Goal: Transaction & Acquisition: Purchase product/service

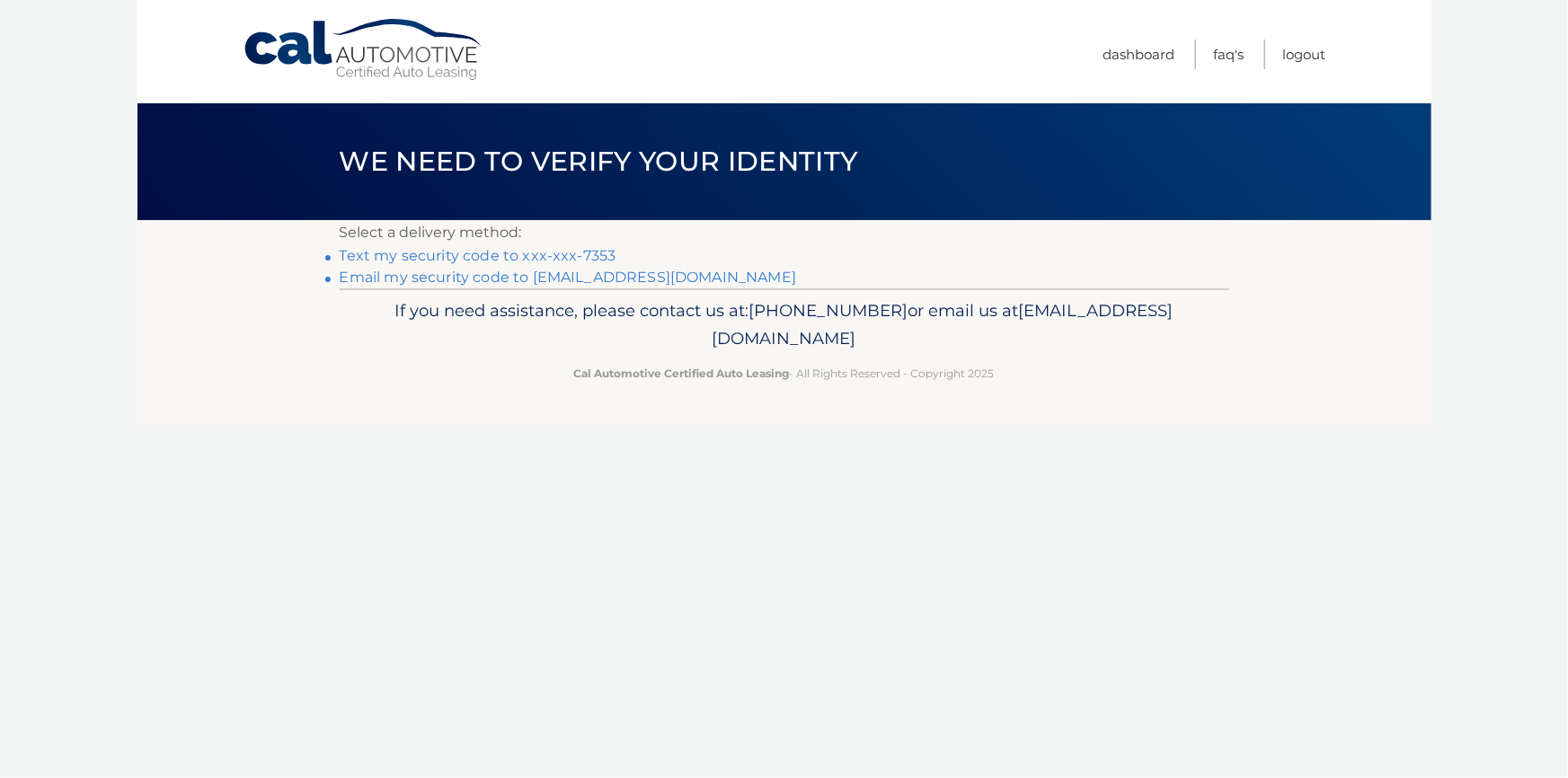
click at [470, 258] on link "Text my security code to xxx-xxx-7353" at bounding box center [478, 256] width 277 height 17
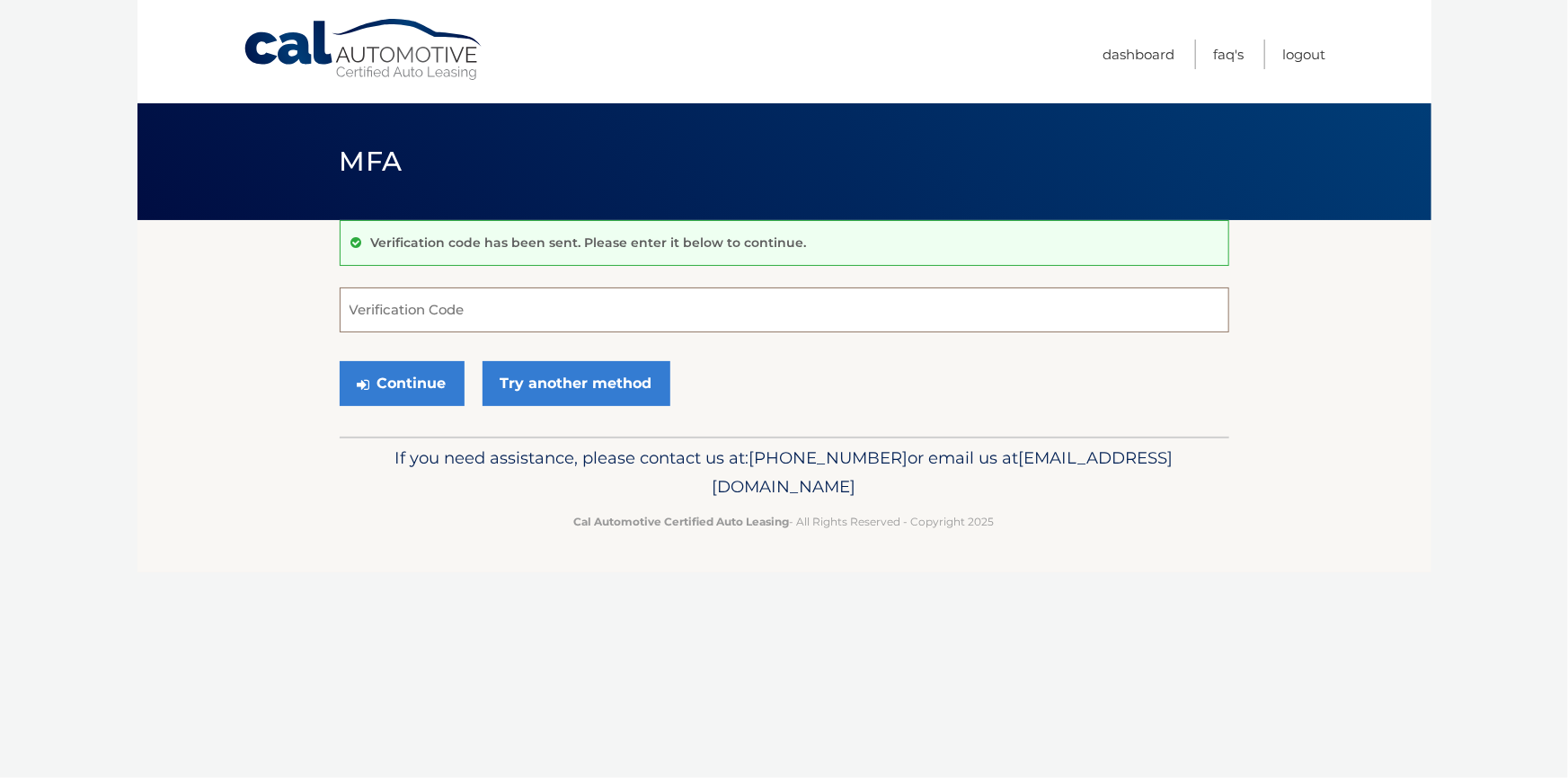
click at [437, 310] on input "Verification Code" at bounding box center [784, 310] width 889 height 45
type input "544081"
click at [340, 362] on button "Continue" at bounding box center [402, 384] width 125 height 45
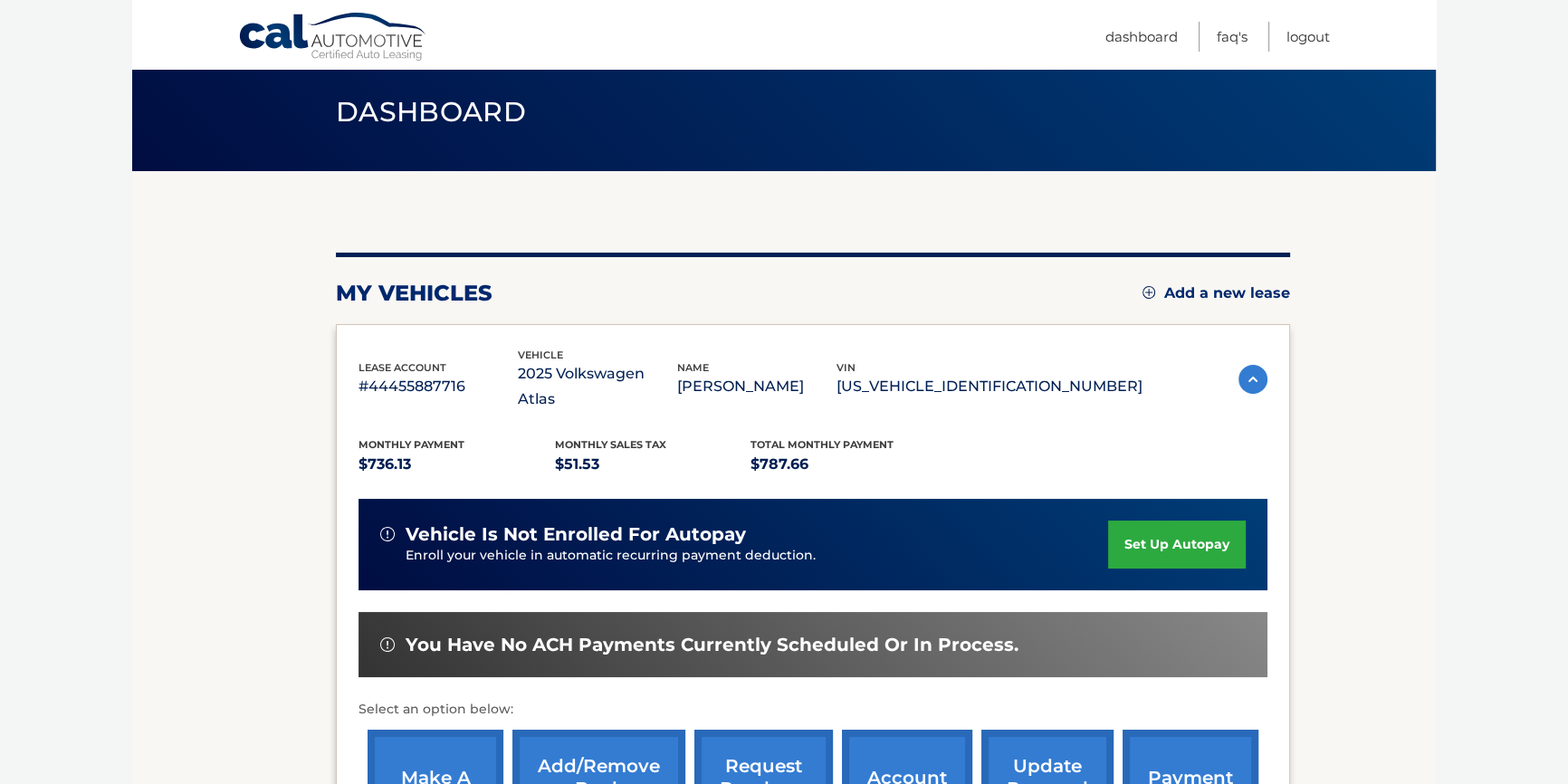
scroll to position [164, 0]
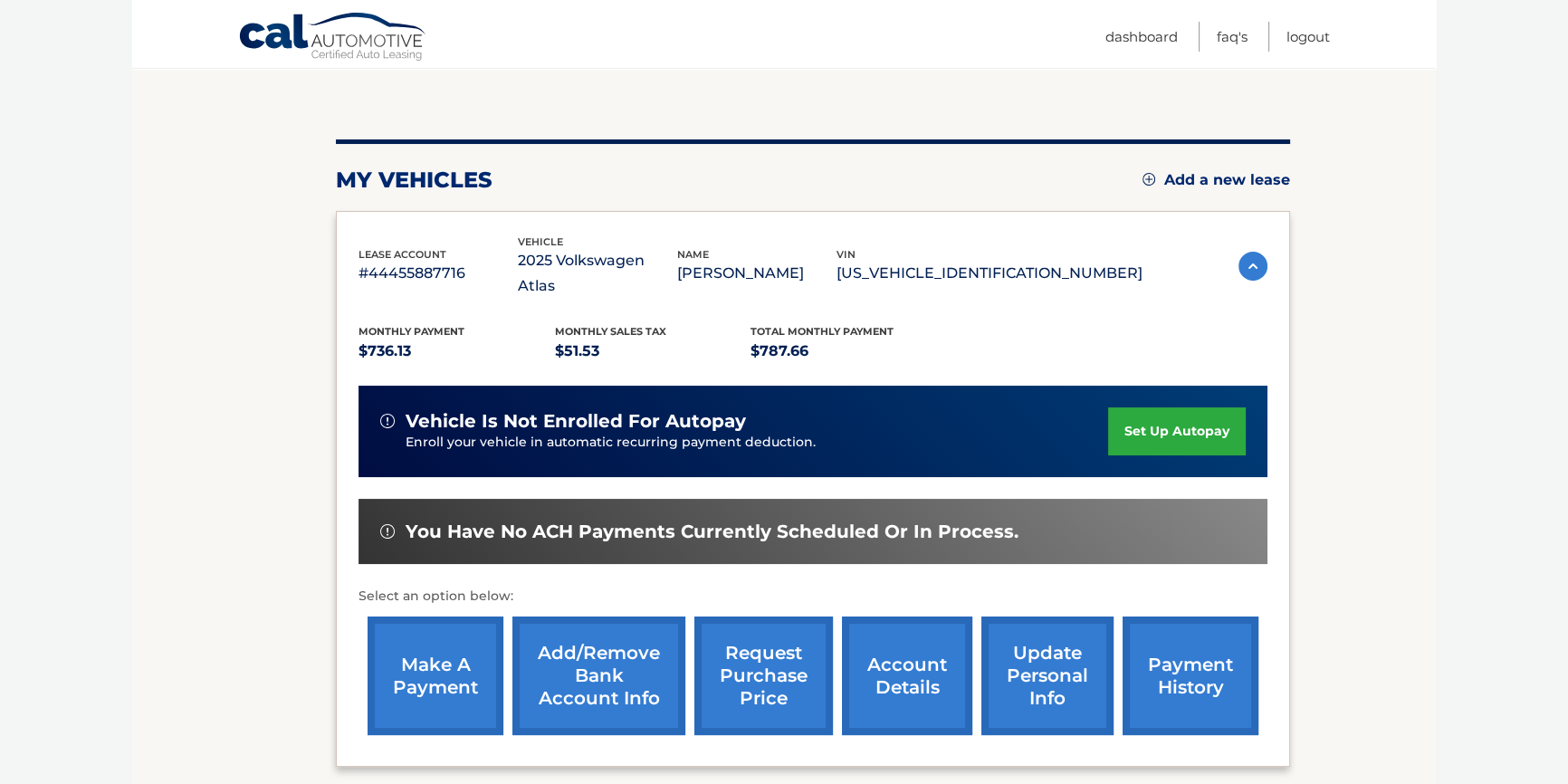
click at [444, 640] on link "make a payment" at bounding box center [436, 675] width 136 height 119
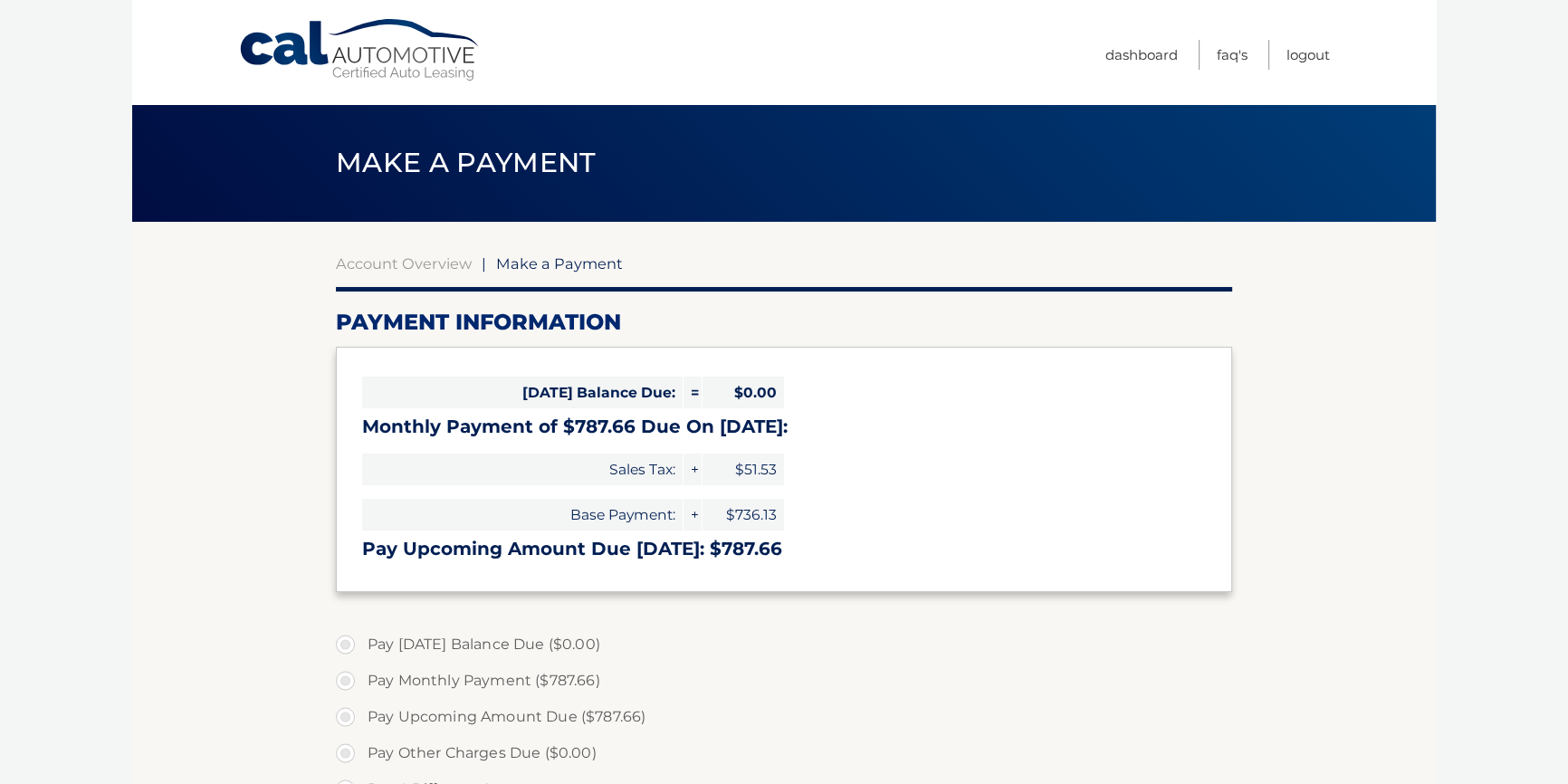
select select "ZDgxODJiNjItMGQ2MS00NTE4LWI1ODMtYjFkMjlkNjY0Njdk"
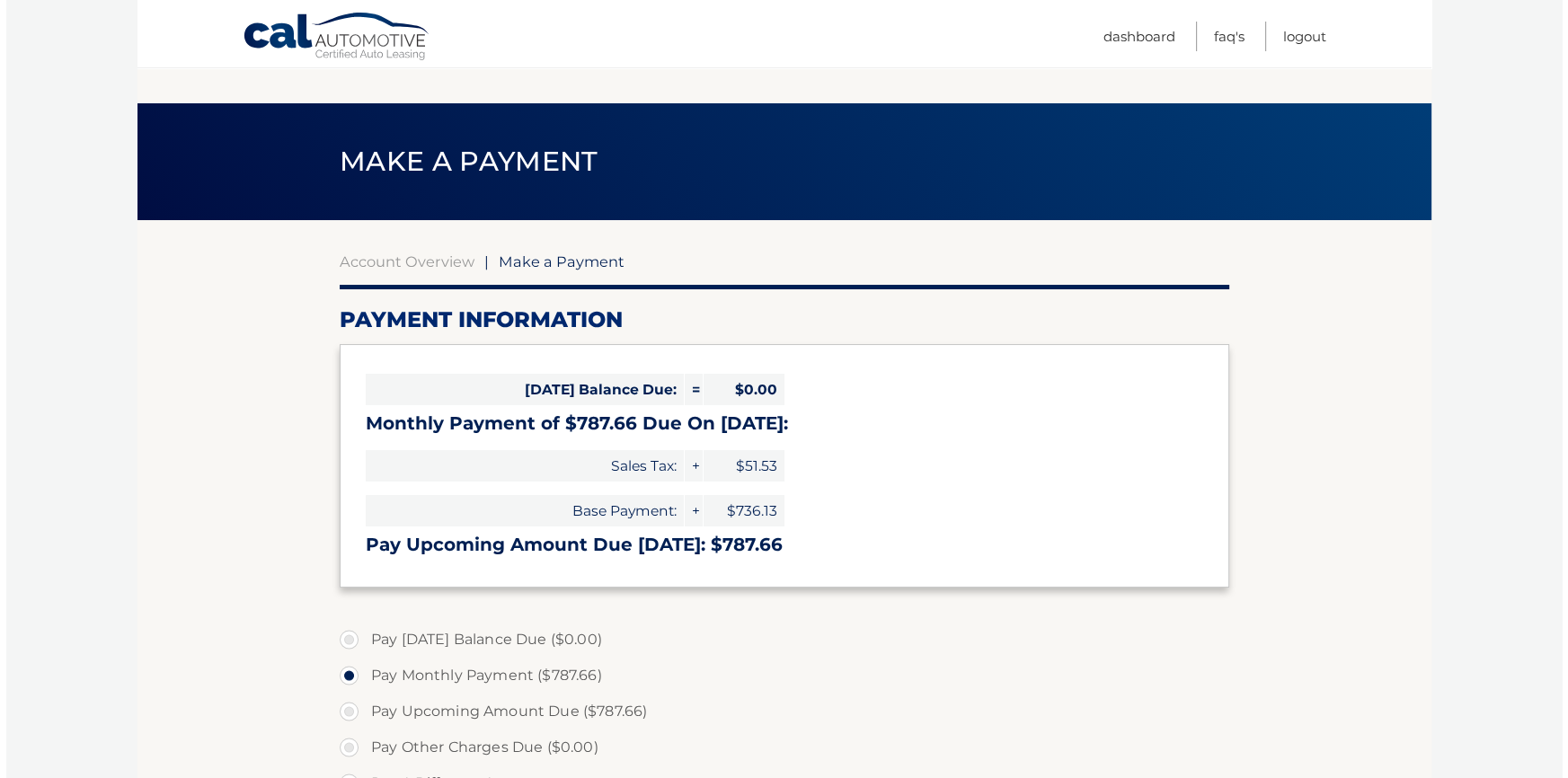
scroll to position [408, 0]
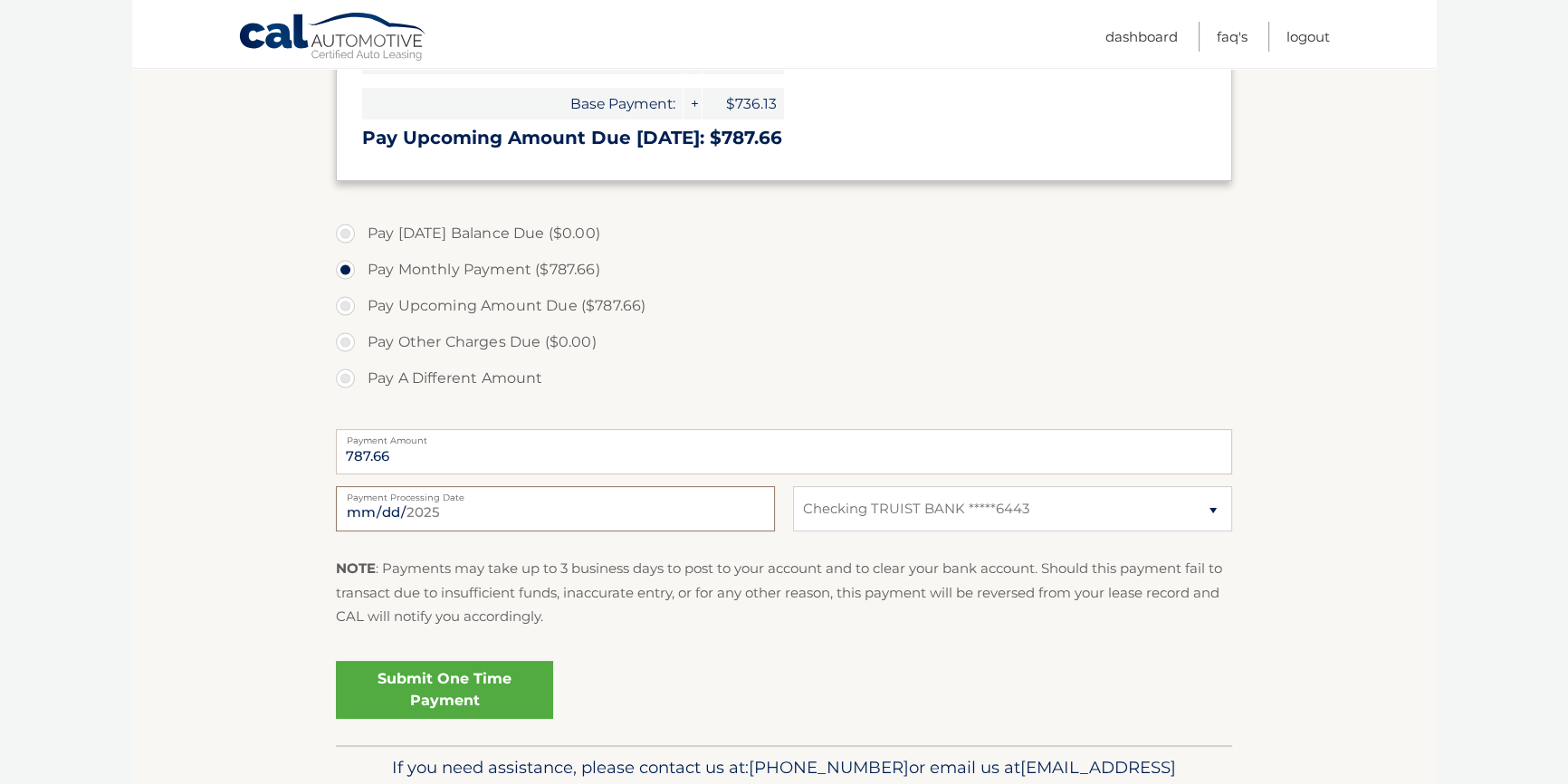
click at [441, 510] on input "2025-09-26" at bounding box center [555, 508] width 439 height 45
type input "2025-10-14"
click at [443, 670] on link "Submit One Time Payment" at bounding box center [444, 689] width 217 height 58
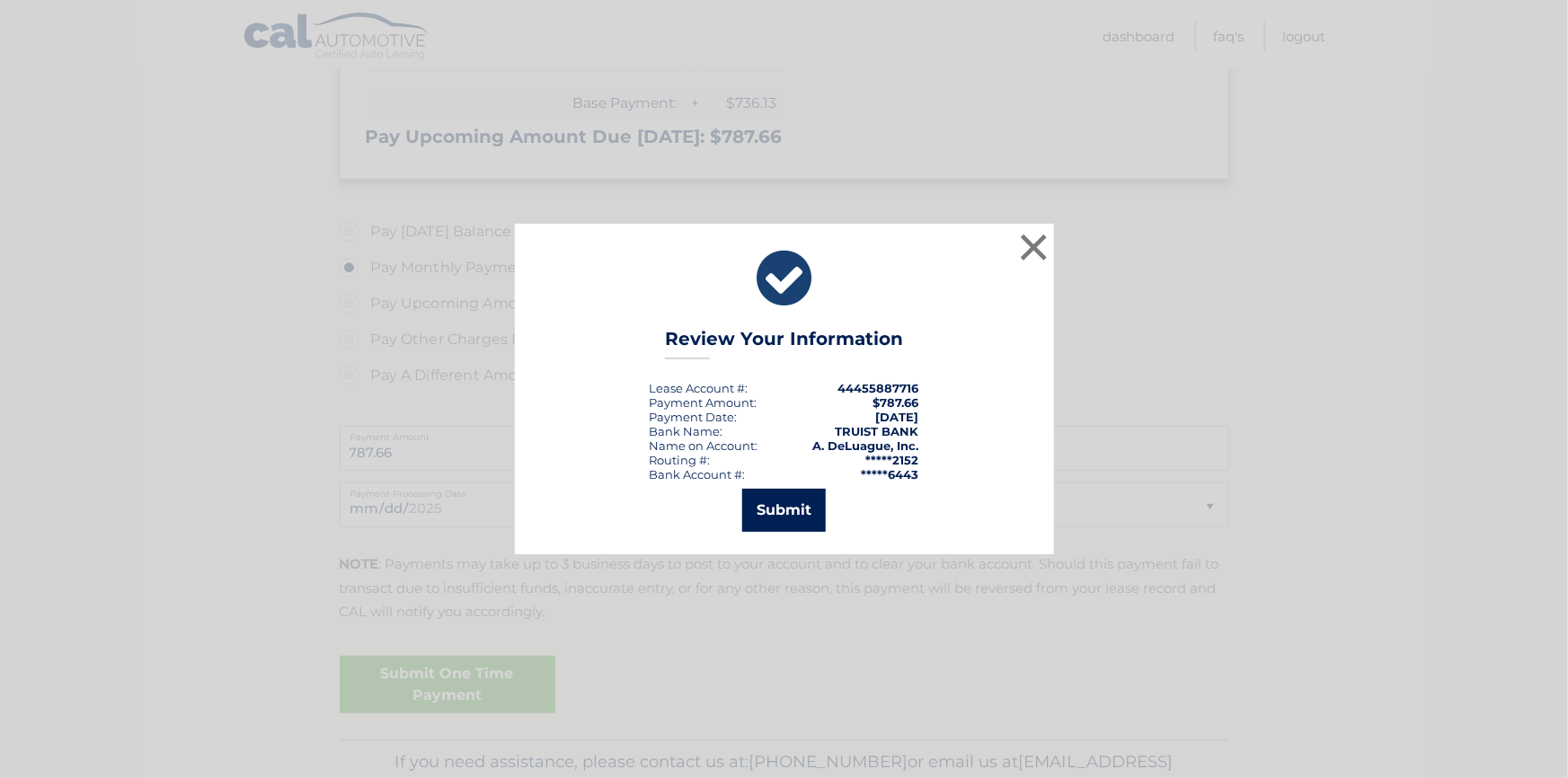
click at [772, 503] on button "Submit" at bounding box center [784, 510] width 84 height 43
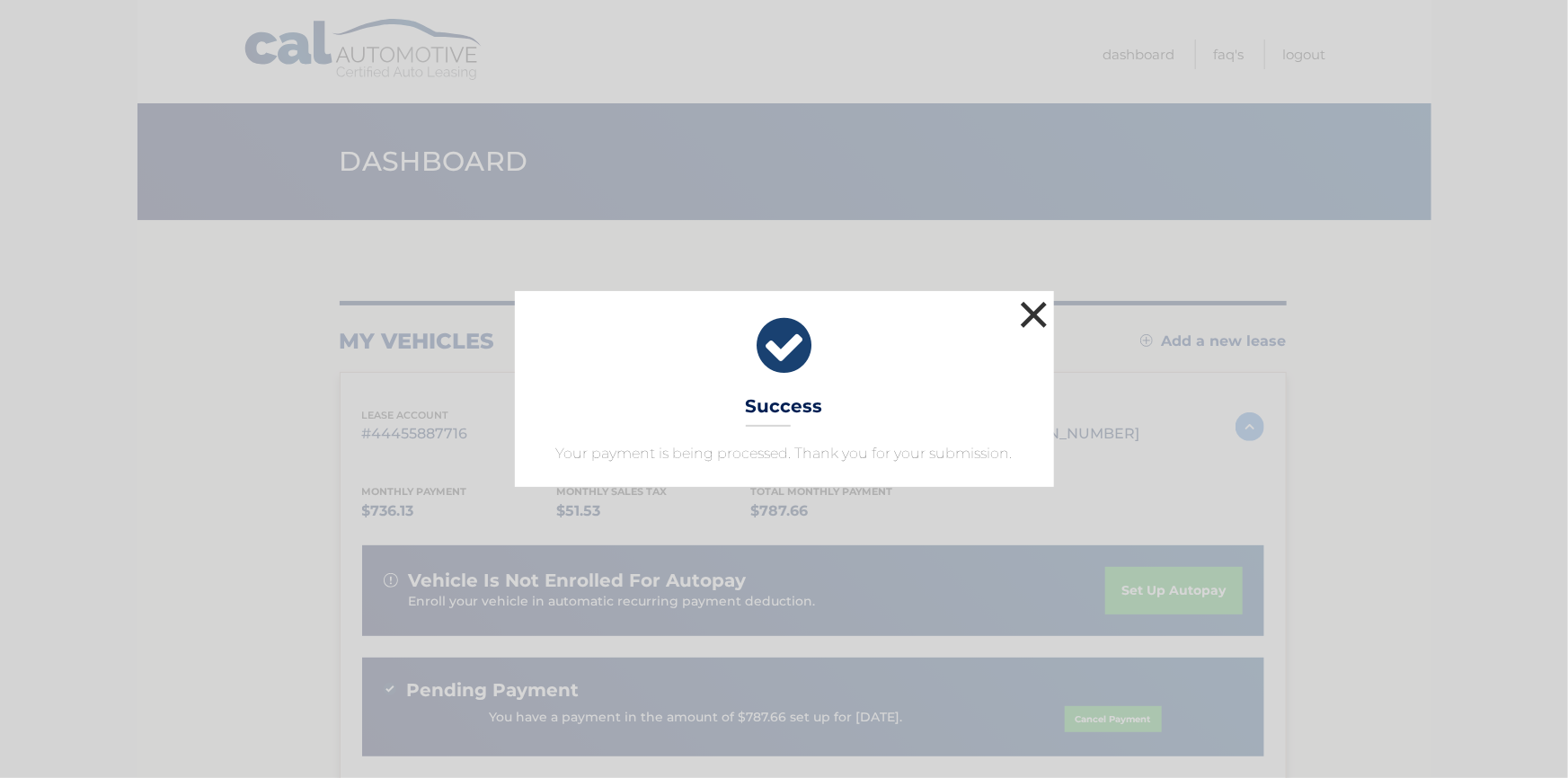
click at [1029, 315] on button "×" at bounding box center [1034, 314] width 36 height 36
